Goal: Information Seeking & Learning: Find specific fact

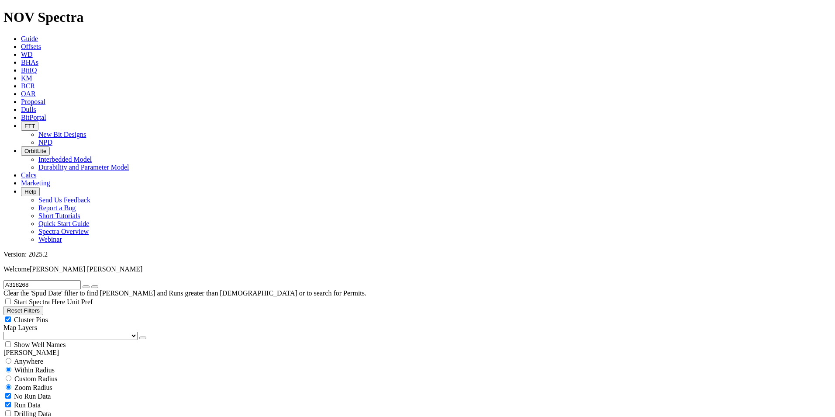
click at [43, 357] on span "Anywhere" at bounding box center [28, 360] width 29 height 7
radio input "true"
radio input "false"
click at [43, 306] on button "Reset Filters" at bounding box center [23, 310] width 40 height 9
radio input "false"
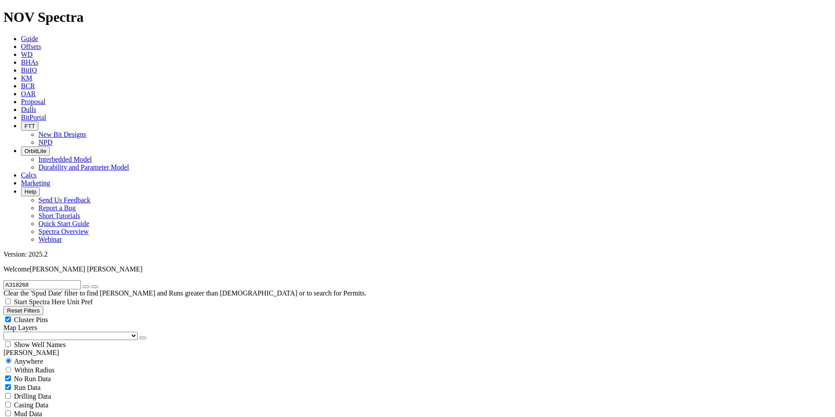
radio input "true"
click at [31, 357] on span "Anywhere" at bounding box center [28, 360] width 29 height 7
radio input "true"
radio input "false"
click at [81, 280] on input "text" at bounding box center [41, 284] width 77 height 9
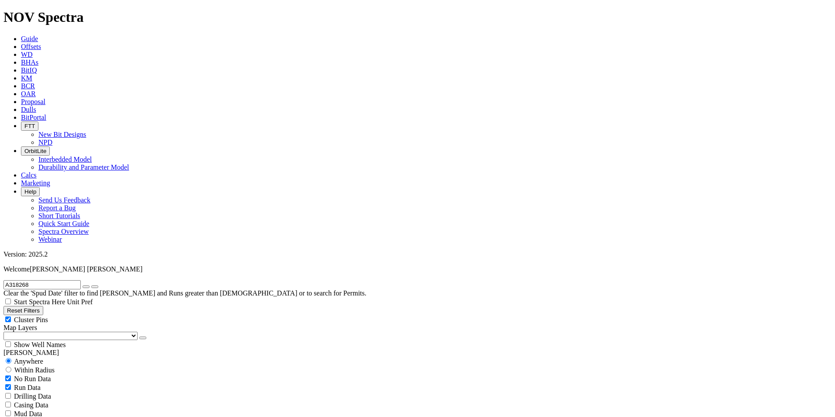
type input "A318268"
click at [98, 285] on button "submit" at bounding box center [94, 286] width 7 height 3
radio input "false"
radio input "true"
click at [42, 357] on span "Anywhere" at bounding box center [28, 360] width 29 height 7
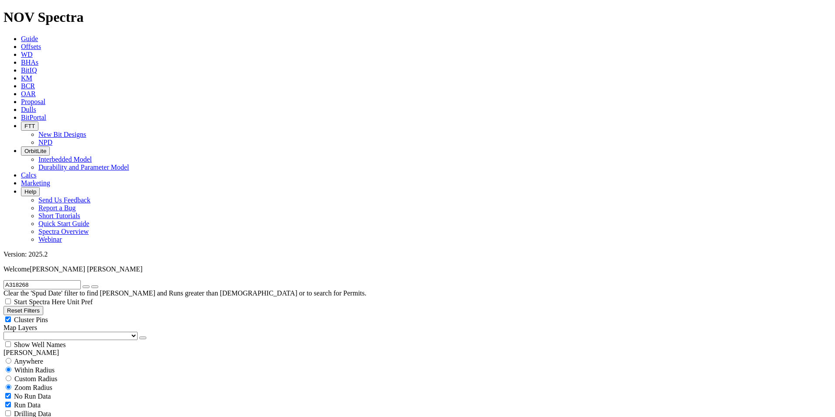
radio input "true"
radio input "false"
click at [95, 287] on icon "submit" at bounding box center [95, 287] width 0 height 0
click at [98, 285] on button "submit" at bounding box center [94, 286] width 7 height 3
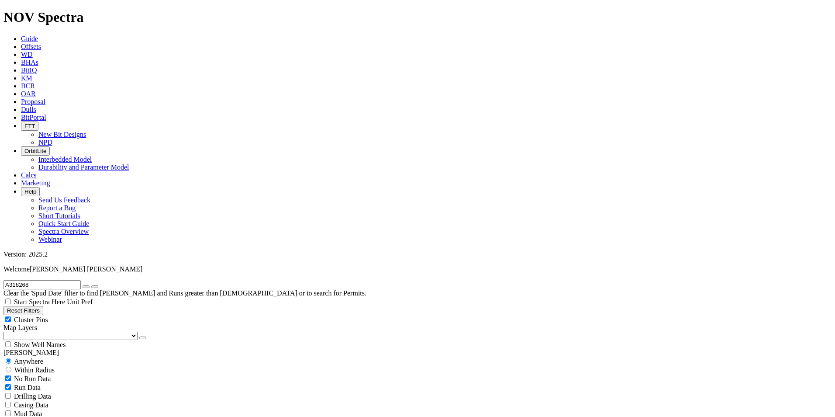
click at [95, 287] on icon "submit" at bounding box center [95, 287] width 0 height 0
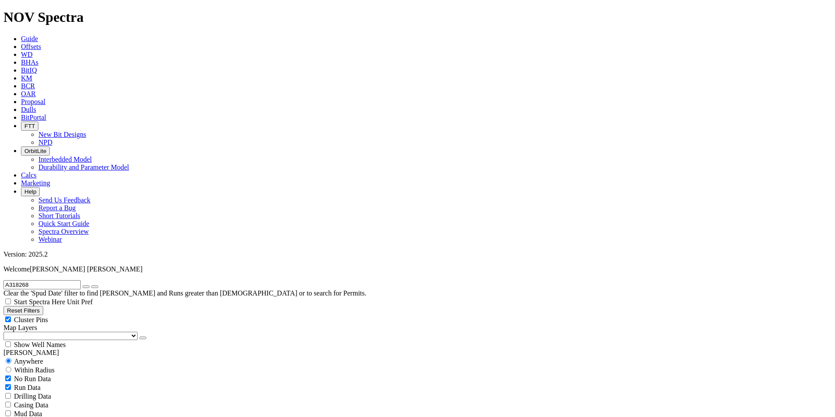
click at [95, 287] on icon "submit" at bounding box center [95, 287] width 0 height 0
click at [25, 375] on span "No Run Data" at bounding box center [32, 378] width 37 height 7
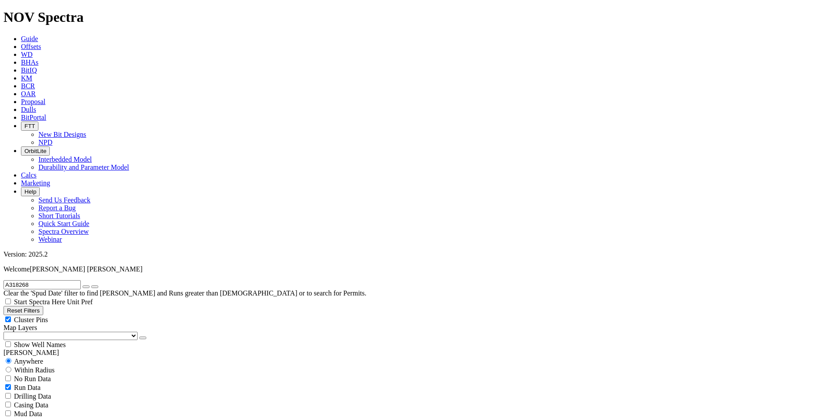
click at [41, 384] on span "Run Data" at bounding box center [27, 387] width 27 height 7
checkbox input "true"
click at [98, 285] on button "submit" at bounding box center [94, 286] width 7 height 3
click at [41, 384] on span "Run Data" at bounding box center [27, 387] width 27 height 7
checkbox input "true"
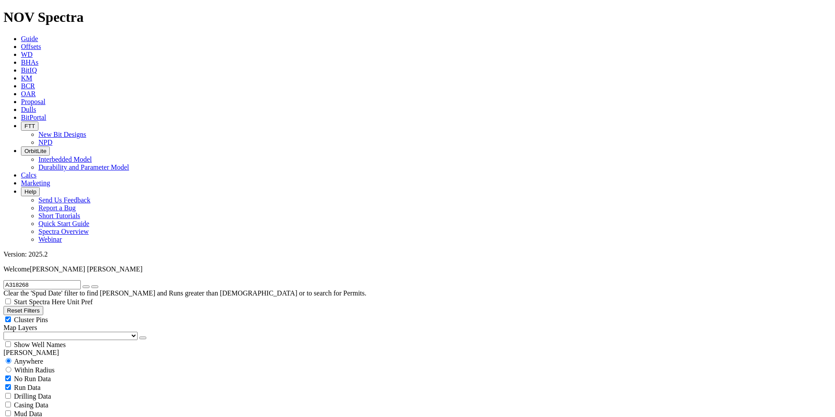
click at [51, 375] on span "No Run Data" at bounding box center [32, 378] width 37 height 7
checkbox input "false"
click at [95, 287] on icon "submit" at bounding box center [95, 287] width 0 height 0
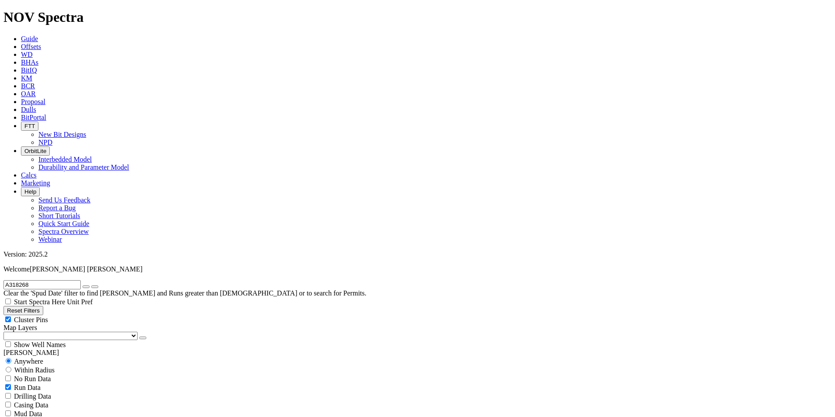
click at [95, 287] on icon "submit" at bounding box center [95, 287] width 0 height 0
click at [86, 287] on icon "button" at bounding box center [86, 287] width 0 height 0
radio input "false"
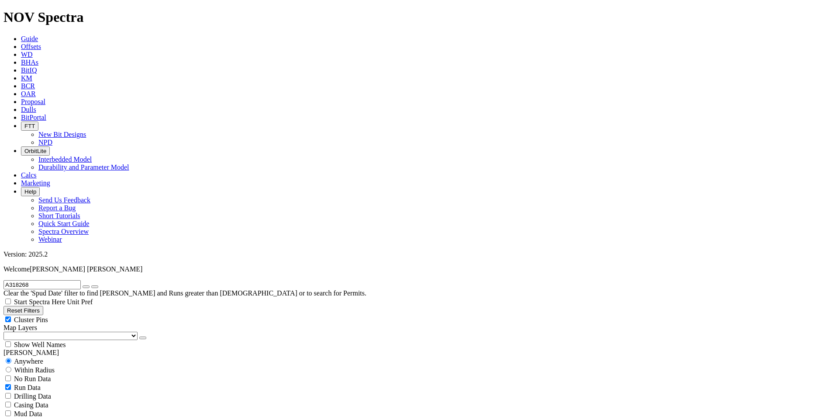
radio input "true"
